Goal: Information Seeking & Learning: Learn about a topic

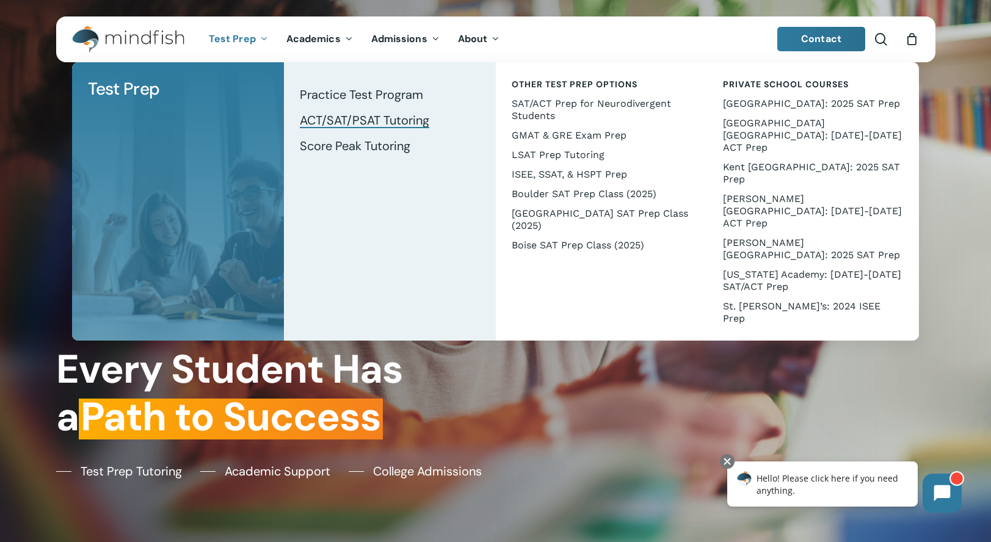
click at [371, 123] on span "ACT/SAT/PSAT Tutoring" at bounding box center [364, 120] width 129 height 16
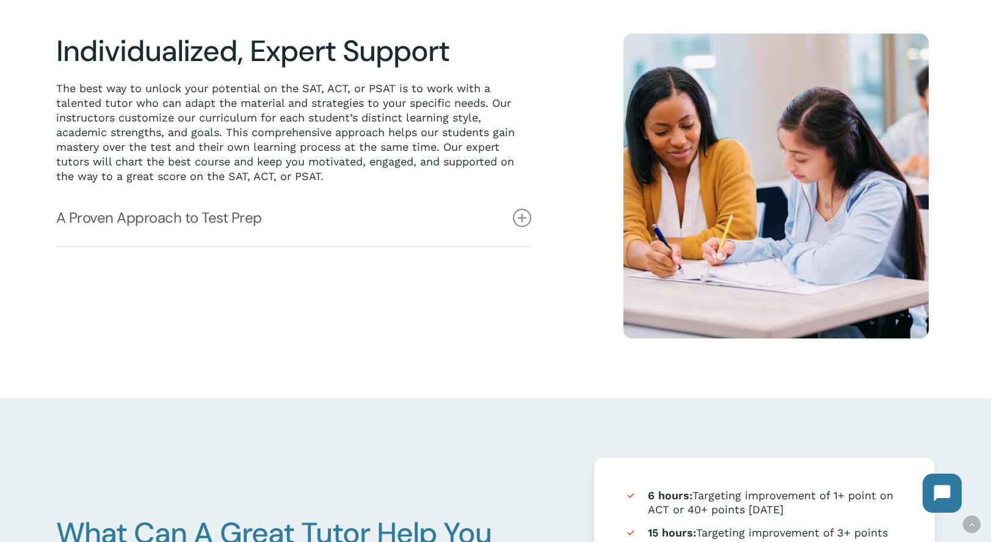
scroll to position [341, 0]
click at [526, 214] on icon at bounding box center [522, 218] width 18 height 18
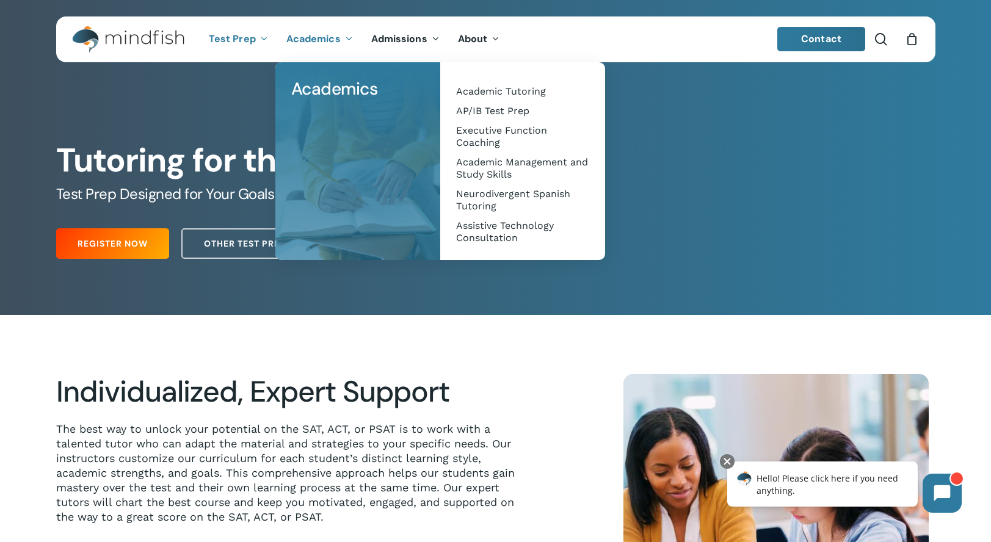
scroll to position [0, 0]
click at [477, 88] on span "Academic Tutoring" at bounding box center [501, 91] width 90 height 12
click at [203, 290] on div at bounding box center [495, 157] width 991 height 315
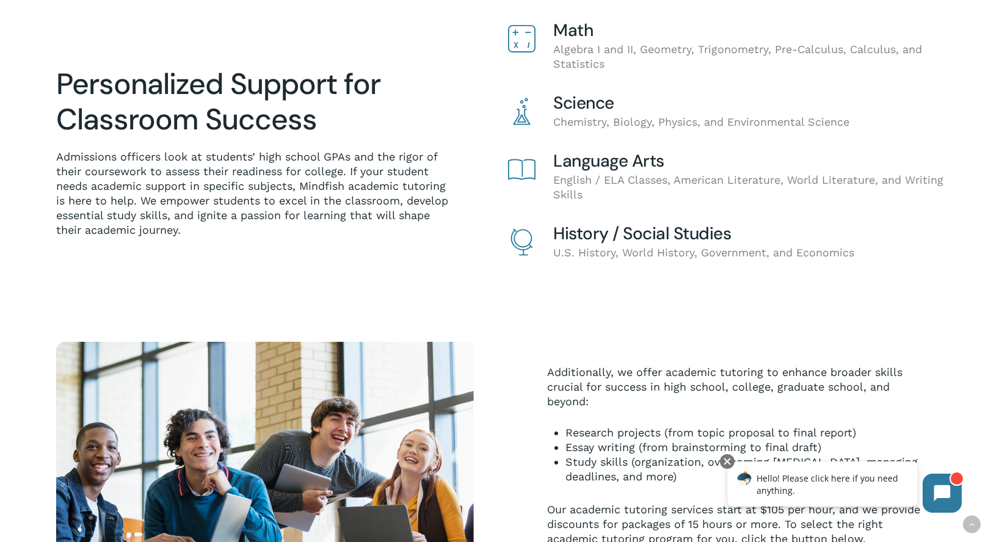
scroll to position [352, 0]
